Goal: Information Seeking & Learning: Learn about a topic

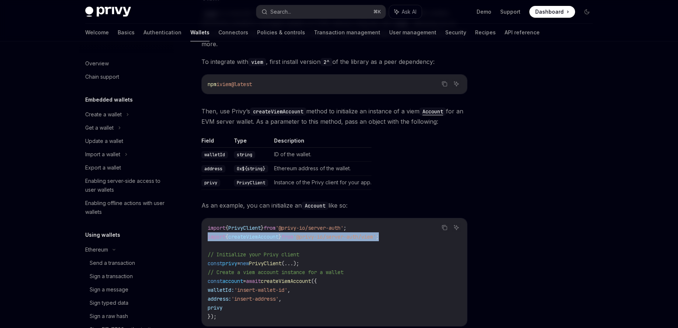
scroll to position [152, 0]
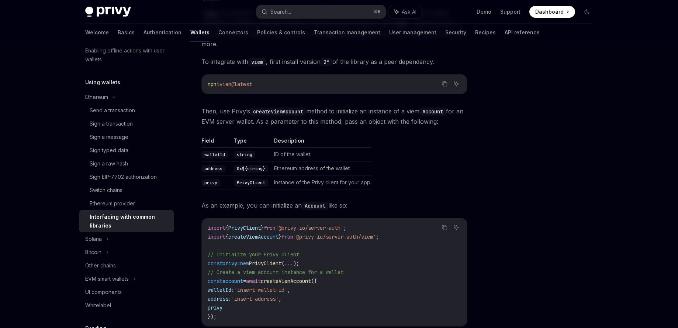
click at [372, 255] on code "import { PrivyClient } from '@privy-io/server-auth' ; import { createViemAccoun…" at bounding box center [334, 271] width 253 height 97
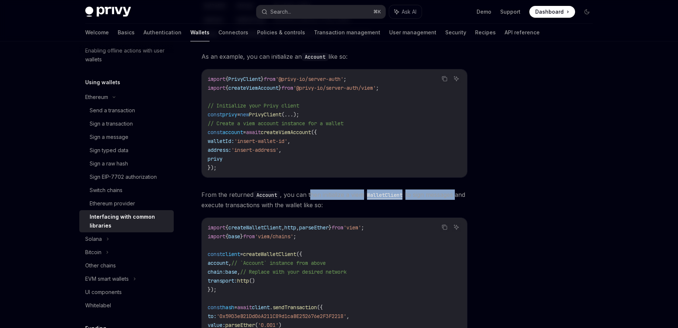
drag, startPoint x: 311, startPoint y: 184, endPoint x: 484, endPoint y: 187, distance: 172.7
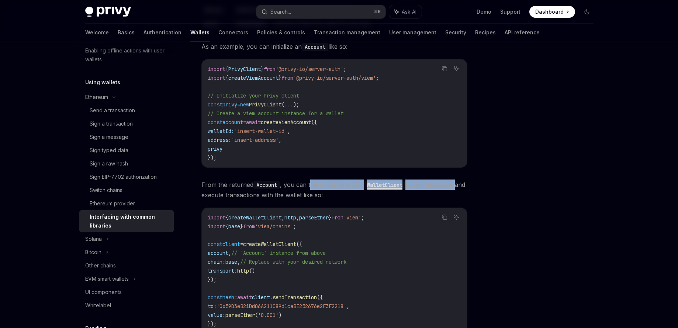
scroll to position [286, 0]
click at [268, 275] on code "import { createWalletClient , http , parseEther } from 'viem' ; import { base }…" at bounding box center [334, 269] width 253 height 115
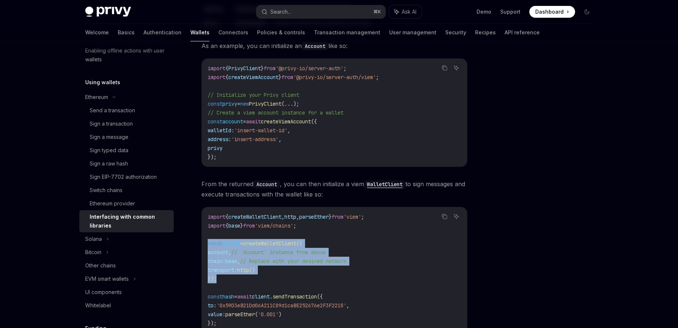
drag, startPoint x: 226, startPoint y: 268, endPoint x: 205, endPoint y: 236, distance: 38.2
click at [205, 236] on div "import { createWalletClient , http , parseEther } from 'viem' ; import { base }…" at bounding box center [334, 269] width 265 height 125
copy code "const client = createWalletClient ({ account , // `Account` instance from above…"
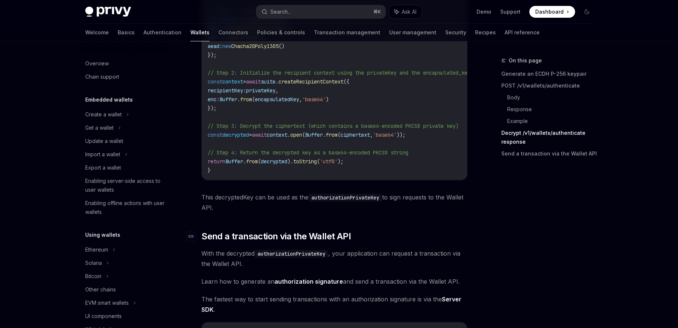
scroll to position [1796, 0]
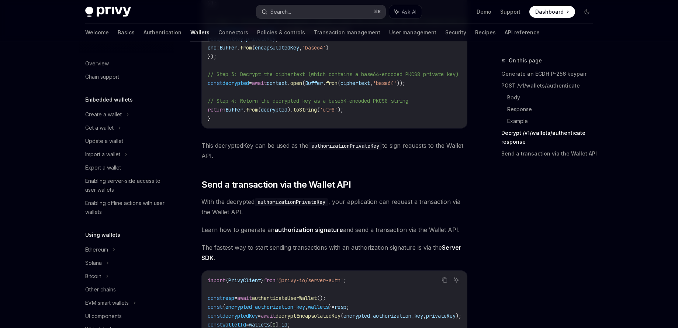
click at [339, 14] on button "Search... ⌘ K" at bounding box center [320, 11] width 129 height 13
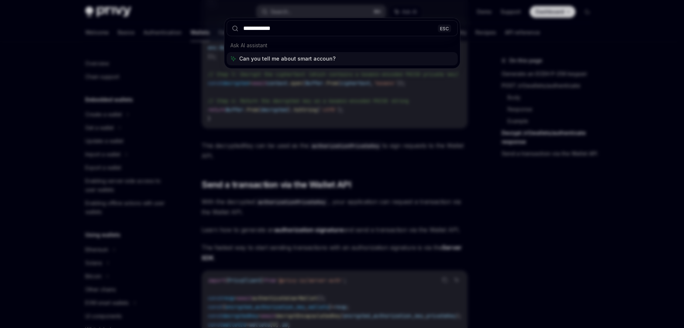
type input "**********"
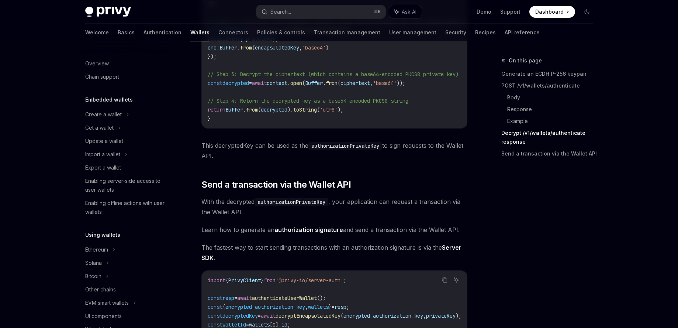
type textarea "*"
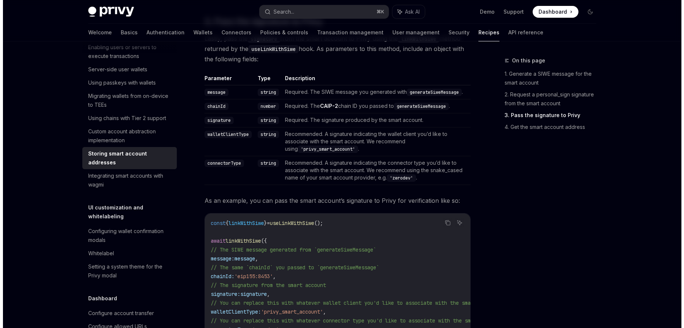
scroll to position [268, 0]
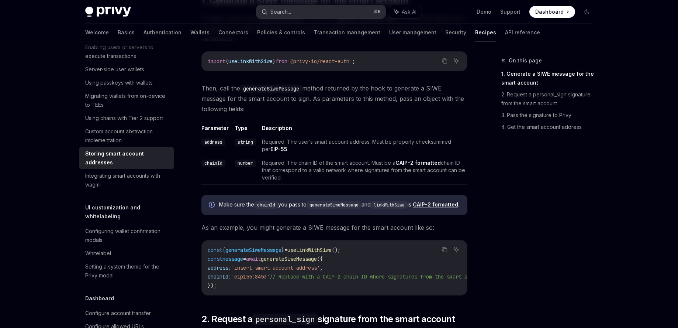
click at [287, 15] on div "Search..." at bounding box center [280, 11] width 21 height 9
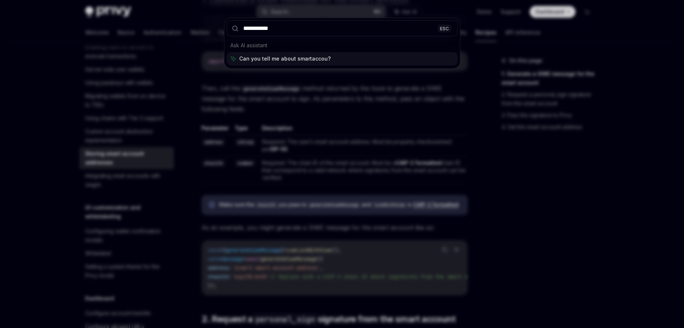
type input "**********"
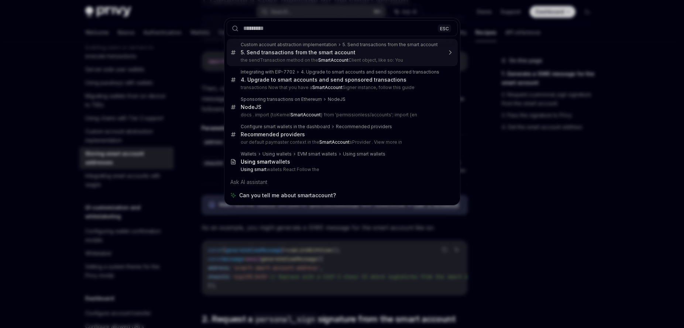
type textarea "*"
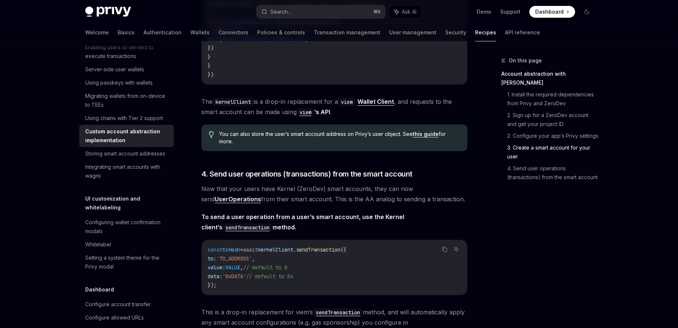
scroll to position [1390, 0]
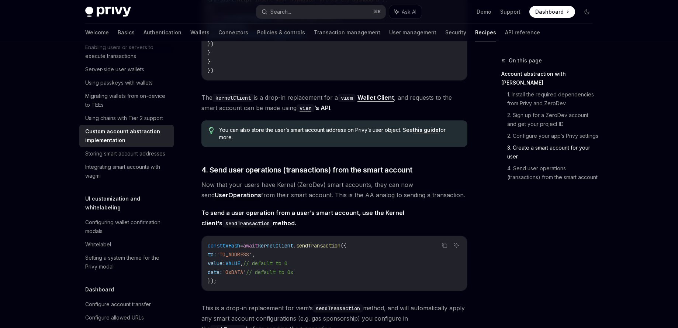
click at [288, 249] on span "kernelClient" at bounding box center [275, 245] width 35 height 7
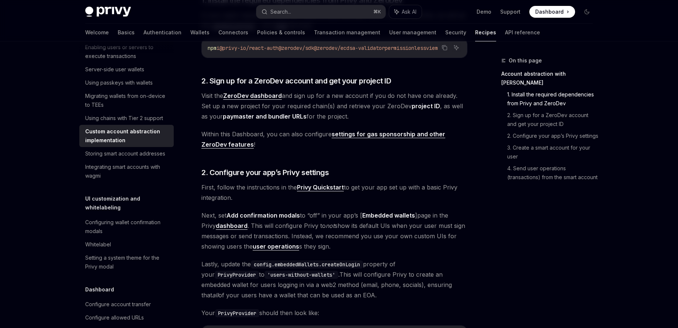
scroll to position [0, 0]
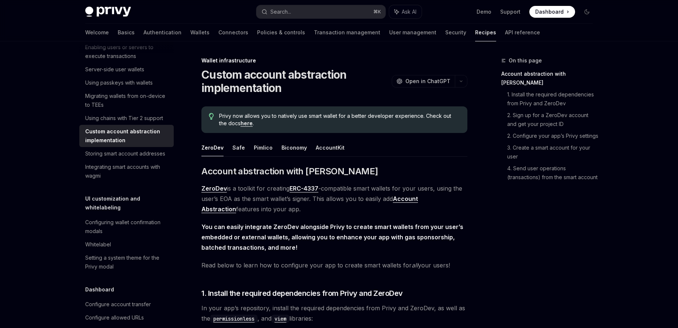
click at [550, 255] on div "On this page Account abstraction with ZeroDev 1. Install the required dependenc…" at bounding box center [543, 191] width 112 height 271
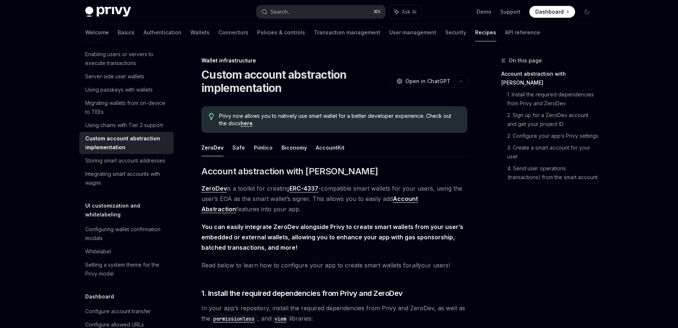
scroll to position [212, 0]
